Goal: Task Accomplishment & Management: Manage account settings

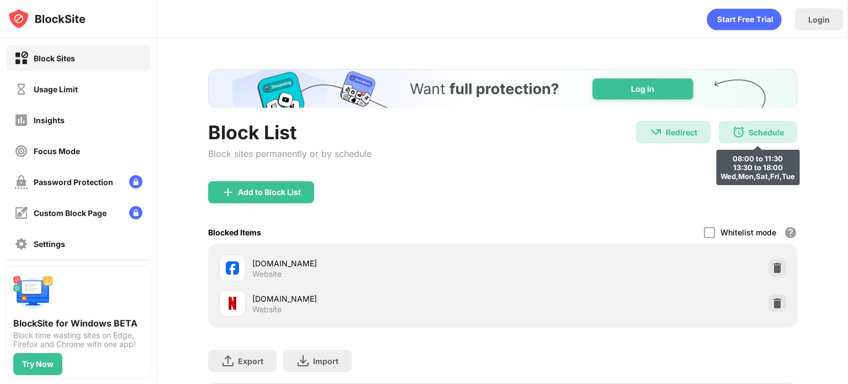
click at [749, 138] on div "Schedule 08:00 to 11:30 13:30 to 18:00 Wed,Mon,Sat,Fri,Tue" at bounding box center [758, 132] width 78 height 22
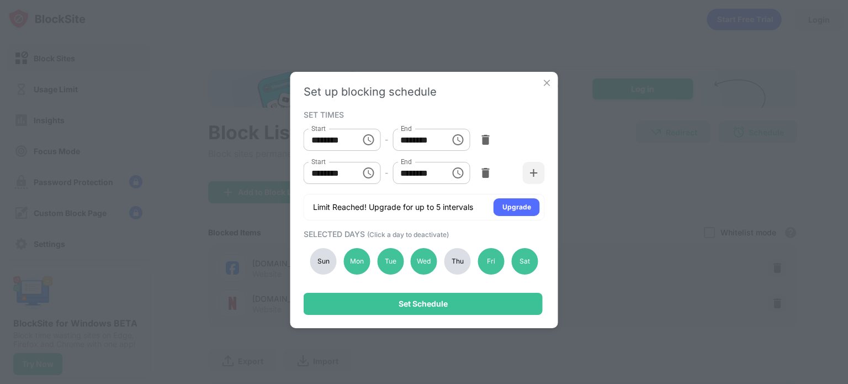
click at [463, 262] on div "Thu" at bounding box center [458, 261] width 27 height 27
click at [493, 263] on div "Fri" at bounding box center [491, 261] width 27 height 27
click at [491, 268] on div "Fri" at bounding box center [491, 261] width 27 height 27
click at [519, 262] on div "Sat" at bounding box center [524, 261] width 27 height 27
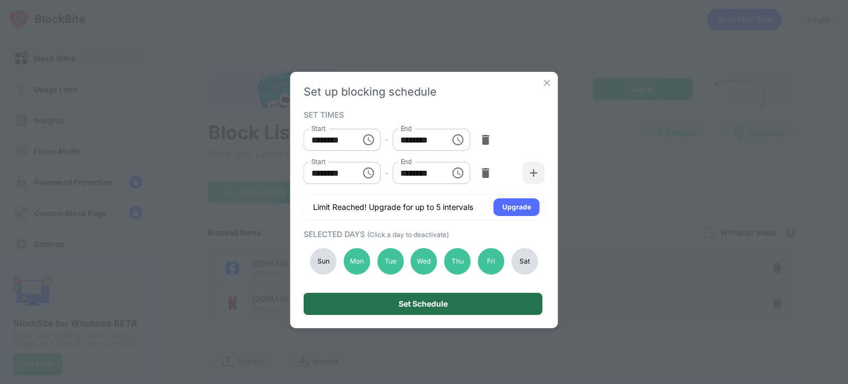
click at [490, 313] on div "Set Schedule" at bounding box center [423, 304] width 239 height 22
